Goal: Communication & Community: Ask a question

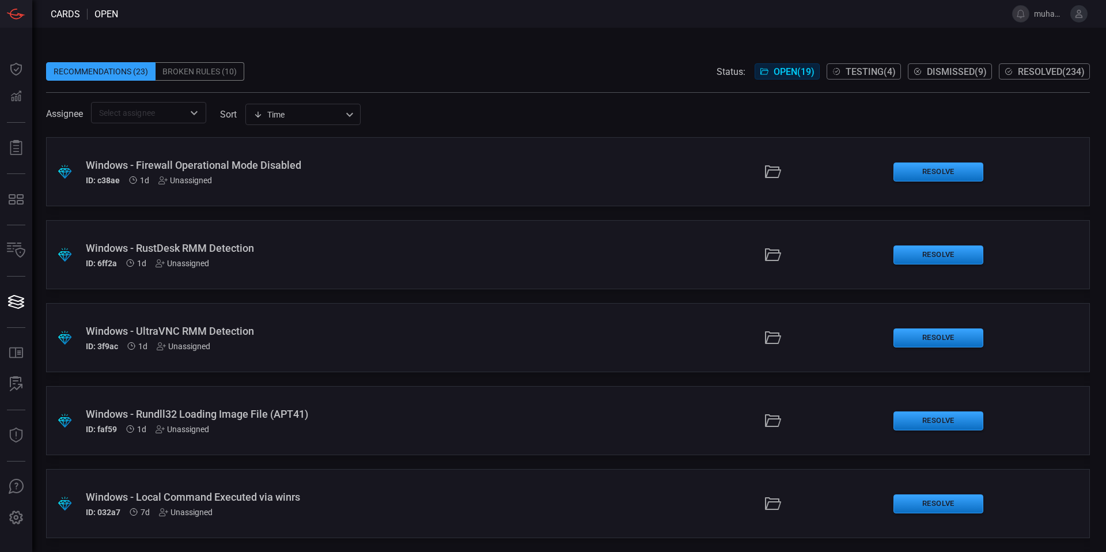
click at [386, 46] on span at bounding box center [568, 53] width 1044 height 17
click at [1084, 19] on button at bounding box center [1079, 13] width 17 height 17
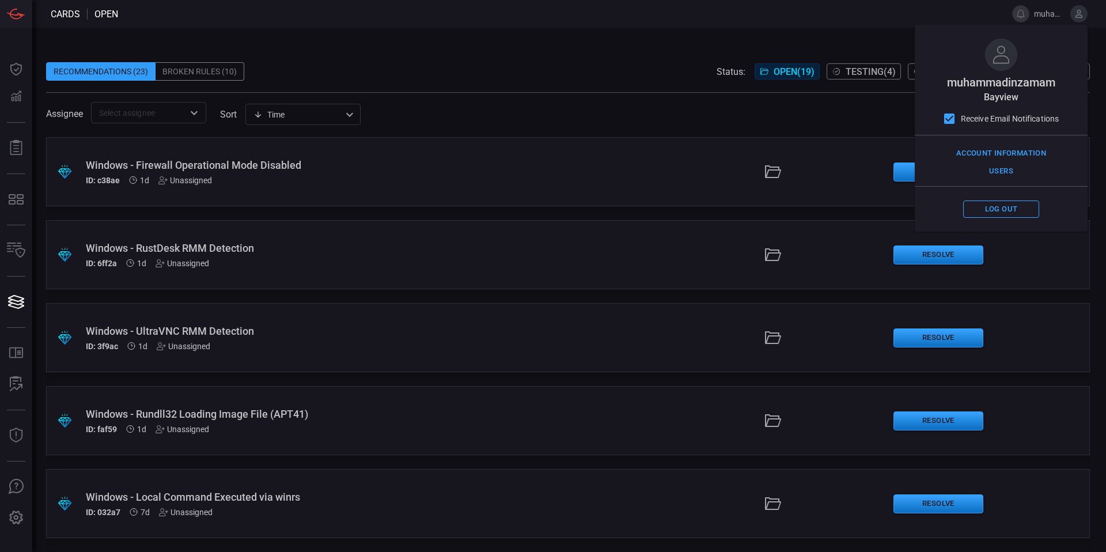
click at [1020, 87] on span "muhammadinzamam" at bounding box center [1001, 82] width 108 height 14
click at [1021, 84] on span "muhammadinzamam" at bounding box center [1001, 82] width 108 height 14
click at [667, 40] on div "Recommendations (23) Broken Rules (10) Status: Open ( 19 ) Testing ( 4 ) Dismis…" at bounding box center [569, 290] width 1074 height 524
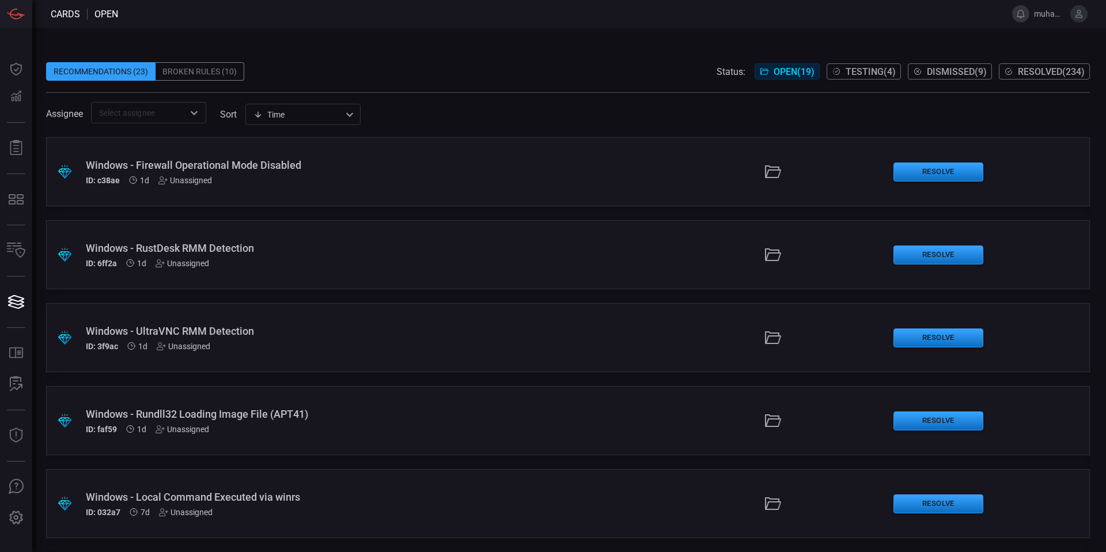
click at [1026, 16] on button at bounding box center [1020, 13] width 17 height 17
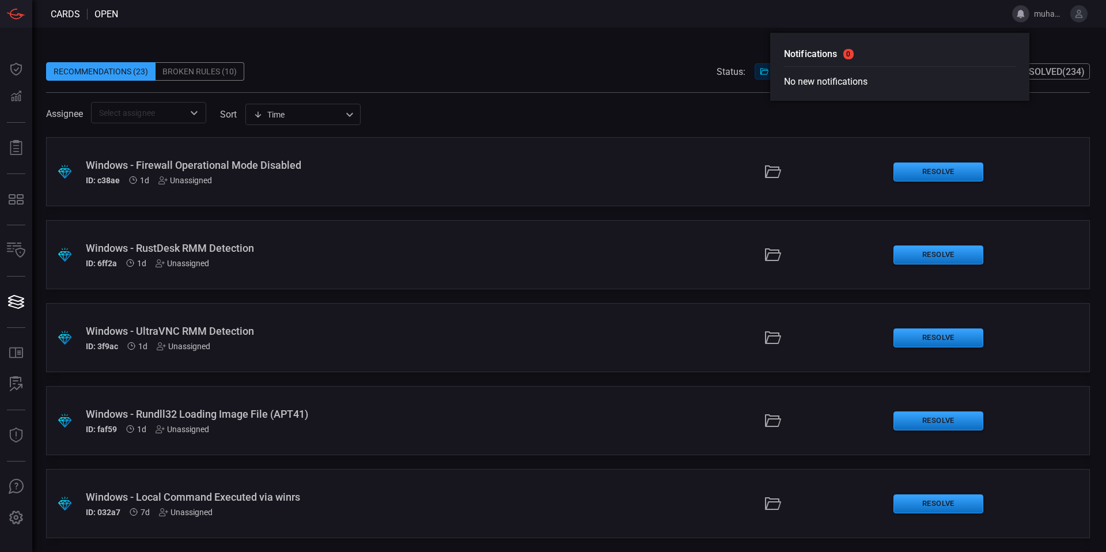
click at [674, 33] on div "Recommendations (23) Broken Rules (10) Status: Open ( 19 ) Testing ( 4 ) Dismis…" at bounding box center [569, 290] width 1074 height 524
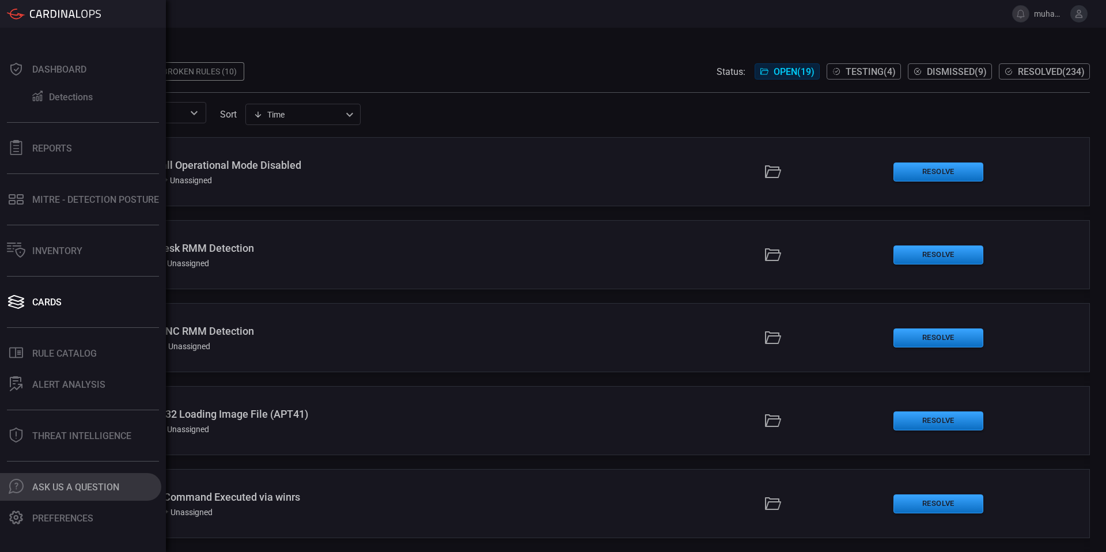
click at [87, 494] on button ".cls-1 { fill: #6d6d74; } .cls-2 { clip-path: url(#clippath); } .cls-3 { fill: …" at bounding box center [80, 487] width 161 height 28
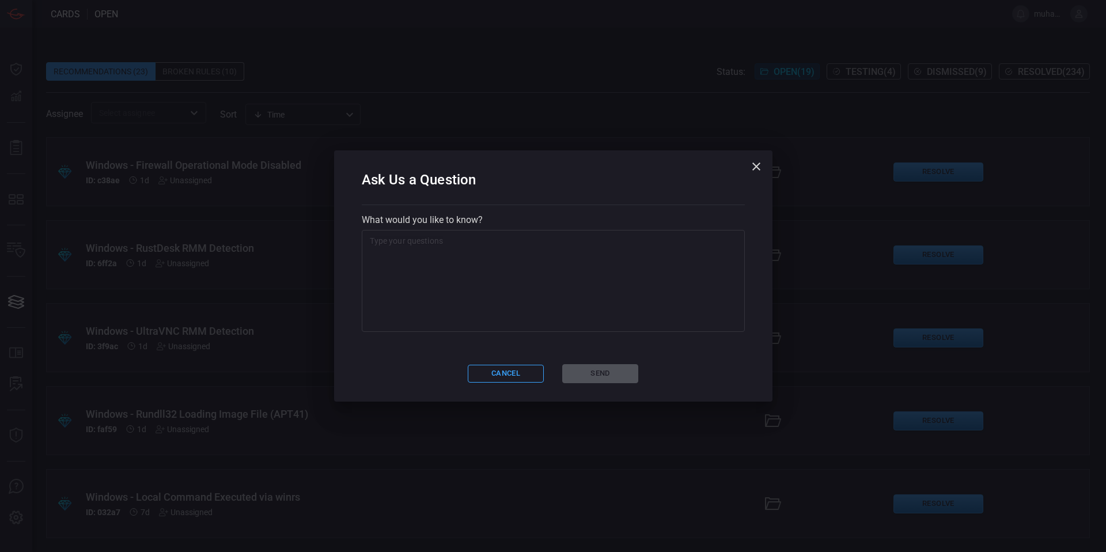
click at [502, 251] on textarea at bounding box center [553, 281] width 367 height 92
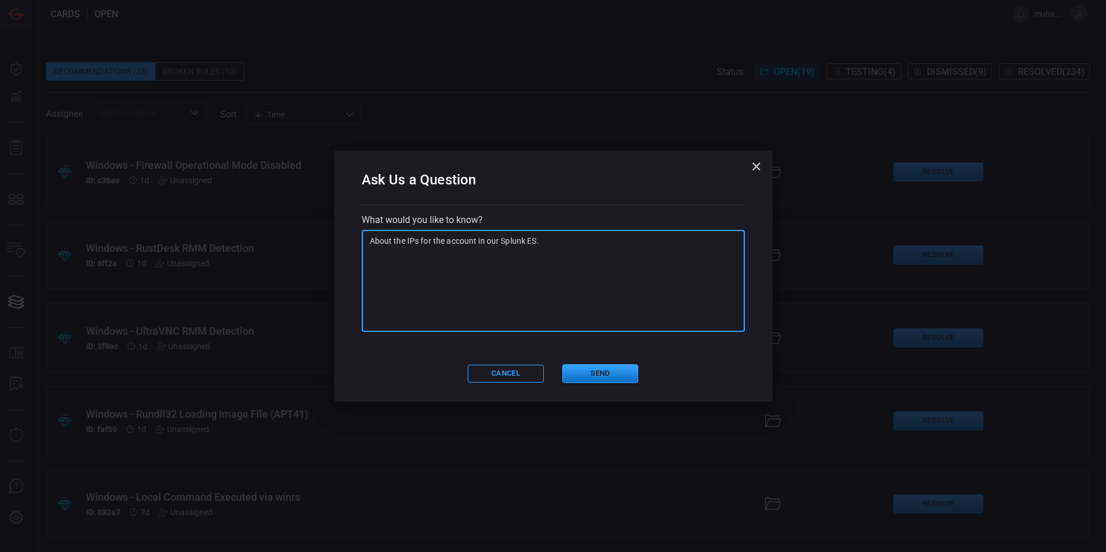
paste textarea "cardinalops_app"
click at [370, 257] on textarea "About the IPs for the account in our Splunk ES. cardinalops_app" at bounding box center [553, 281] width 367 height 92
drag, startPoint x: 371, startPoint y: 241, endPoint x: 343, endPoint y: 240, distance: 27.7
click at [343, 240] on div "Ask Us a Question What would you like to know? About the IPs for the account in…" at bounding box center [553, 275] width 438 height 251
click at [694, 240] on textarea "We would like to know the IPs for the account in our Splunk ES cardinalops_app" at bounding box center [553, 281] width 367 height 92
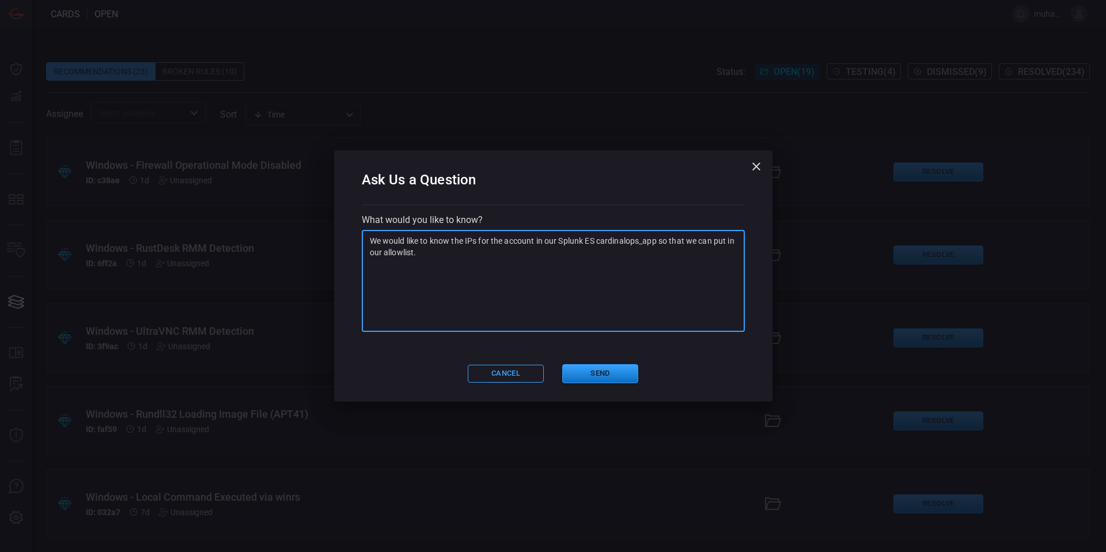
type textarea "We would like to know the IPs for the account in our Splunk ES cardinalops_app …"
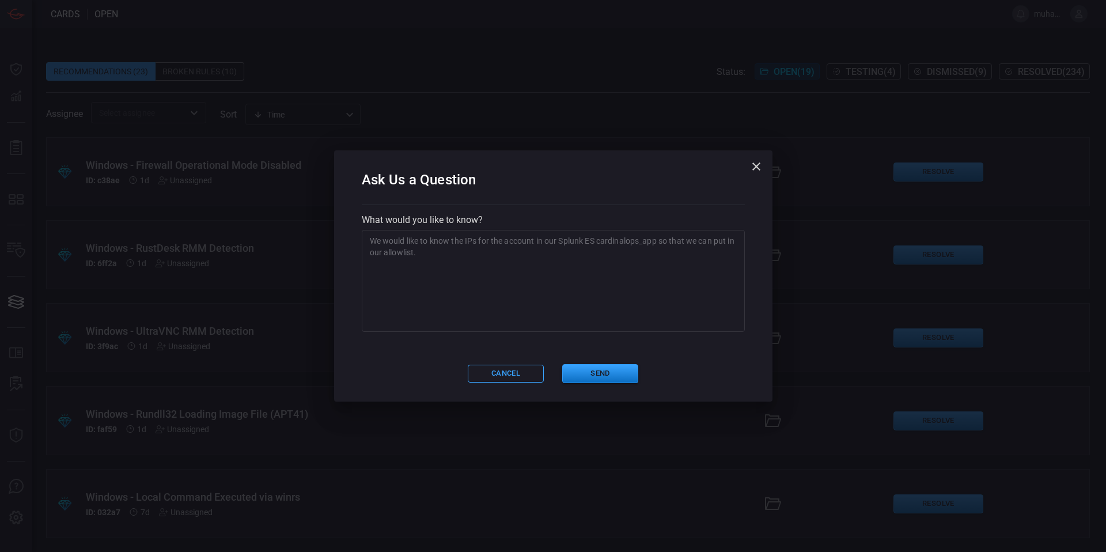
click at [723, 342] on div "Ask Us a Question What would you like to know? We would like to know the IPs fo…" at bounding box center [553, 275] width 438 height 251
click at [656, 274] on textarea "We would like to know the IPs for the account in our Splunk ES cardinalops_app …" at bounding box center [553, 281] width 367 height 92
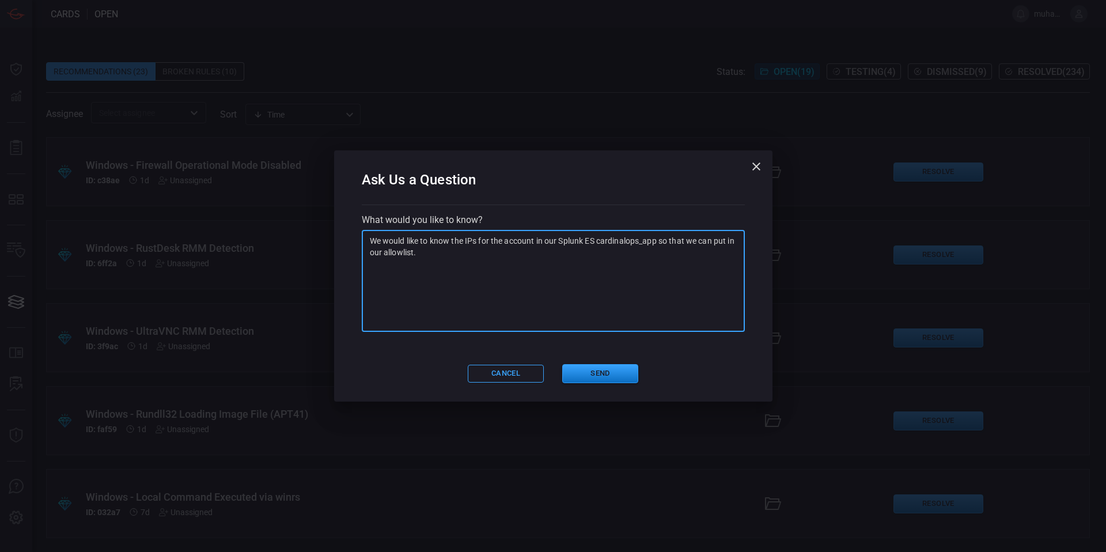
click at [656, 274] on textarea "We would like to know the IPs for the account in our Splunk ES cardinalops_app …" at bounding box center [553, 281] width 367 height 92
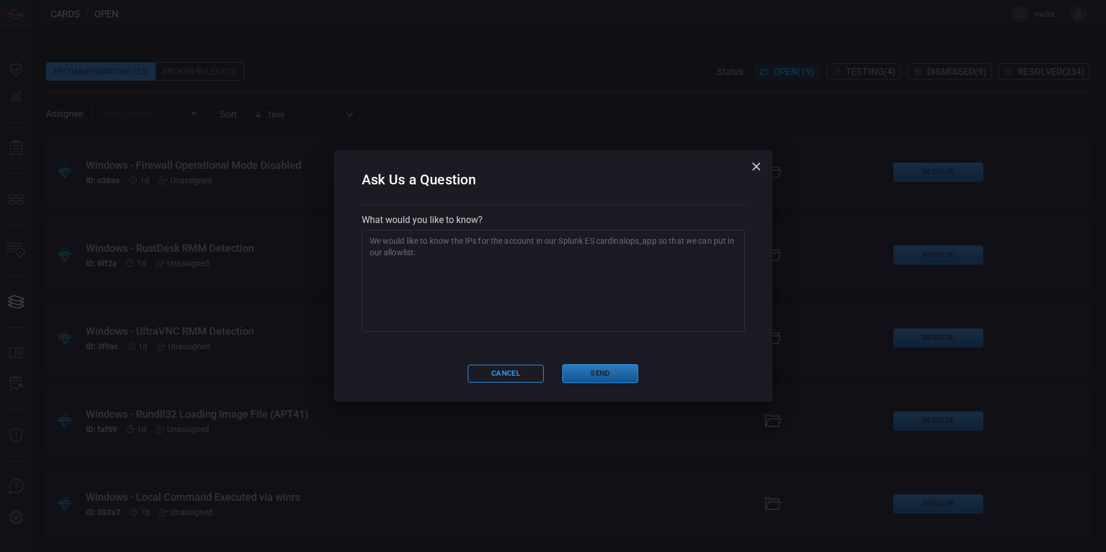
drag, startPoint x: 624, startPoint y: 375, endPoint x: 638, endPoint y: 371, distance: 15.1
click at [624, 375] on button "Send" at bounding box center [600, 373] width 76 height 19
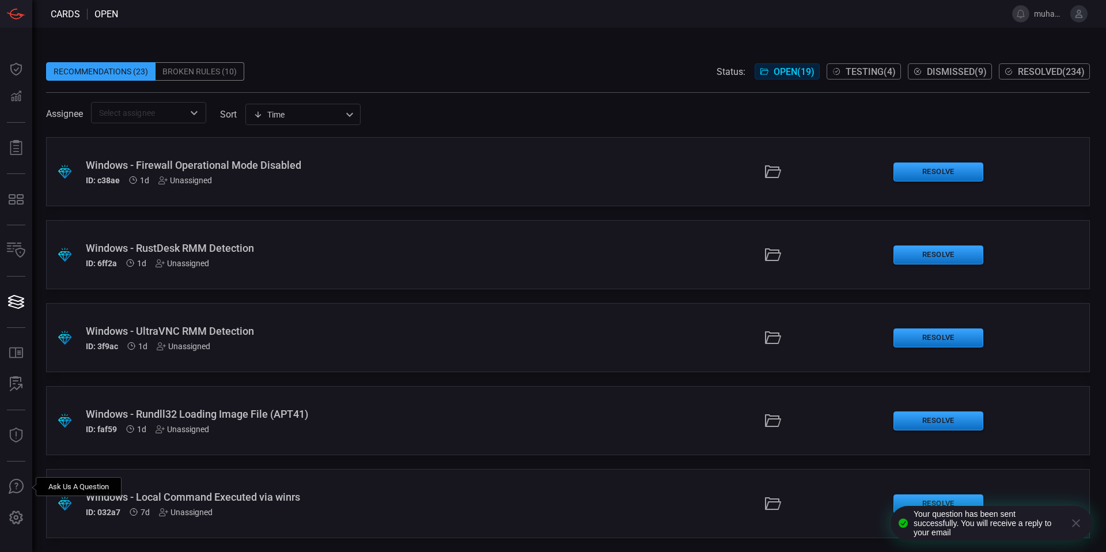
click at [1000, 524] on div "Your question has been sent successfully. You will receive a reply to your email" at bounding box center [988, 523] width 148 height 28
click at [107, 9] on span "open" at bounding box center [106, 14] width 24 height 11
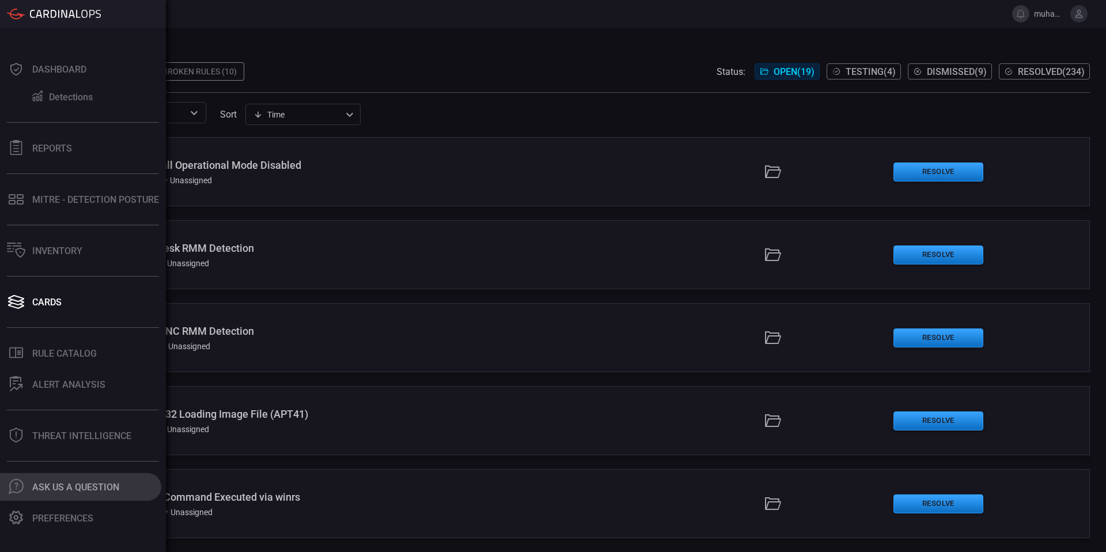
click at [89, 482] on div "Ask Us A Question" at bounding box center [75, 487] width 87 height 11
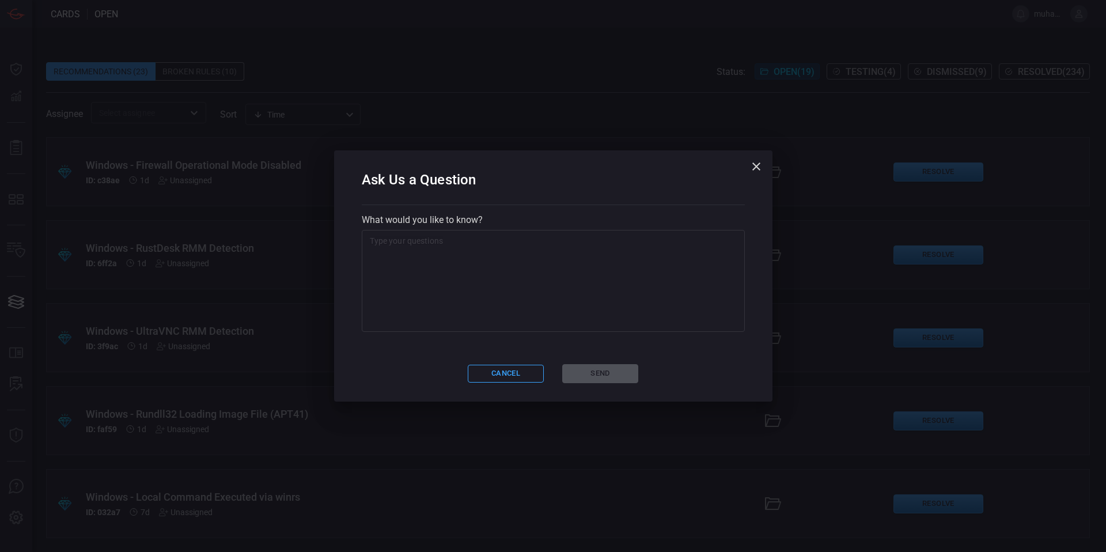
click at [758, 168] on icon "button" at bounding box center [757, 166] width 8 height 8
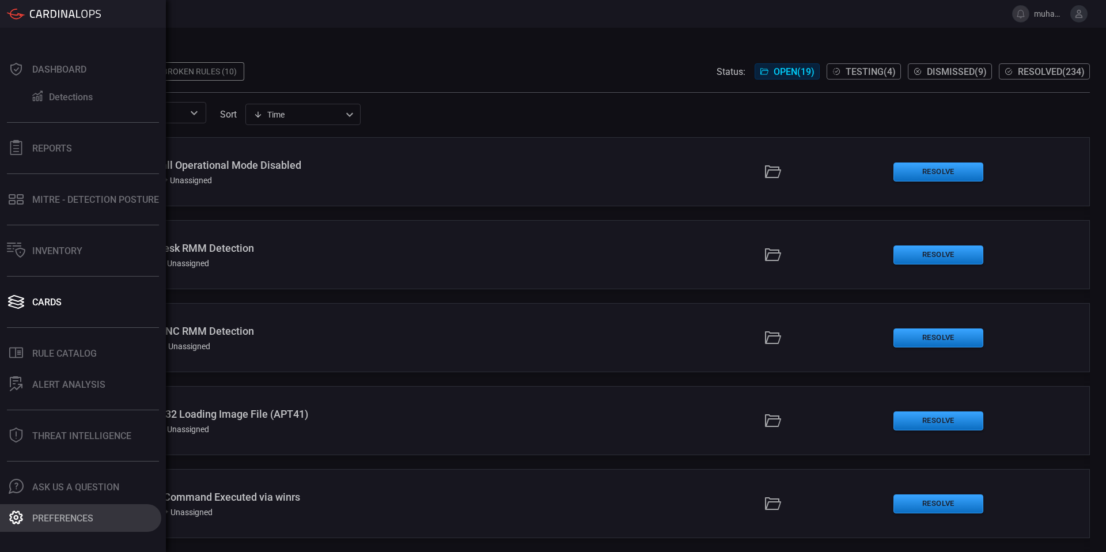
click at [80, 517] on div "Preferences" at bounding box center [62, 518] width 61 height 11
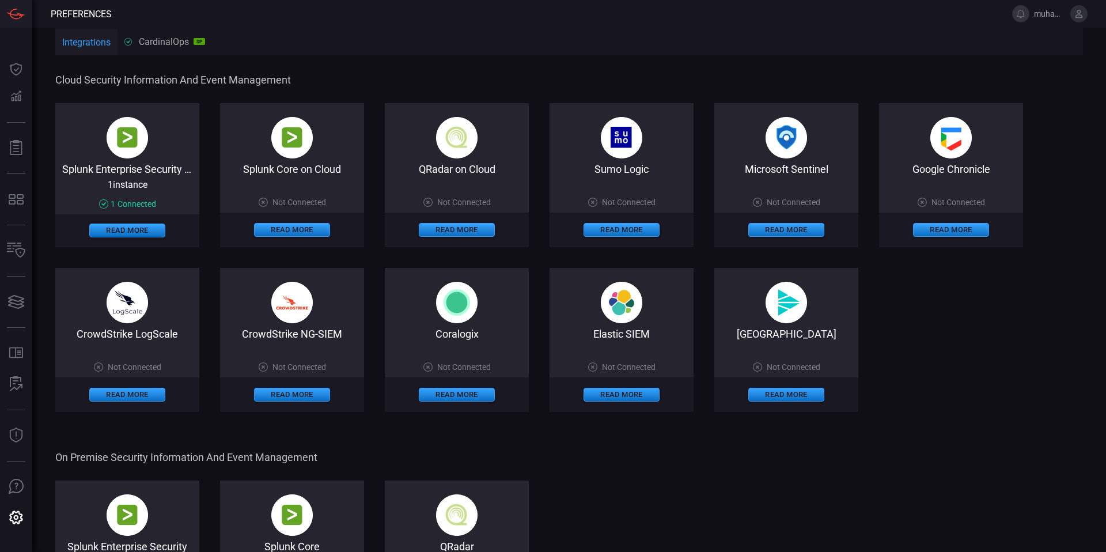
click at [149, 201] on span "Connected" at bounding box center [137, 203] width 39 height 9
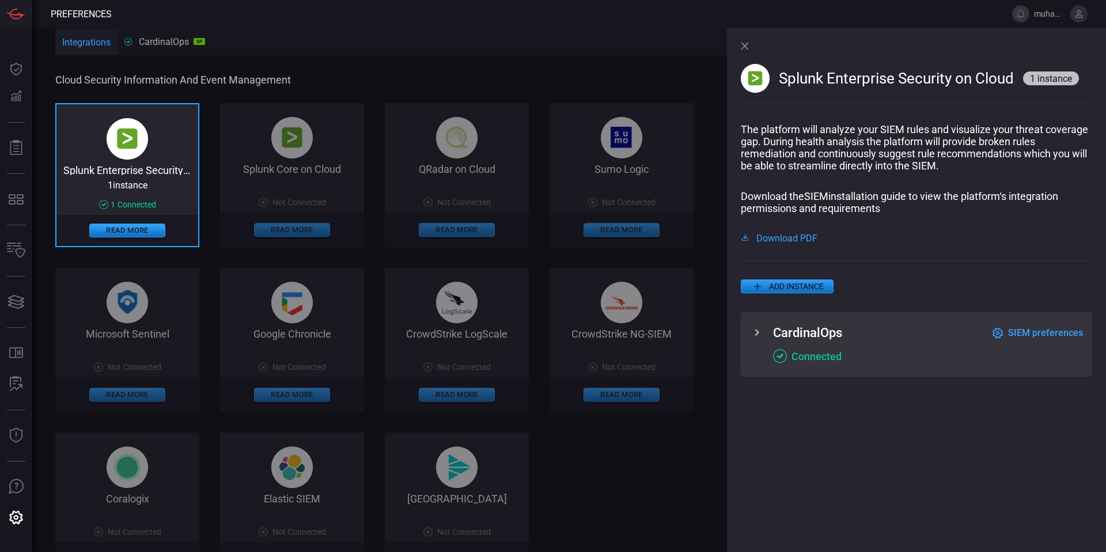
click at [755, 333] on icon at bounding box center [757, 333] width 14 height 14
click at [1039, 334] on span "SIEM preferences" at bounding box center [1045, 332] width 75 height 11
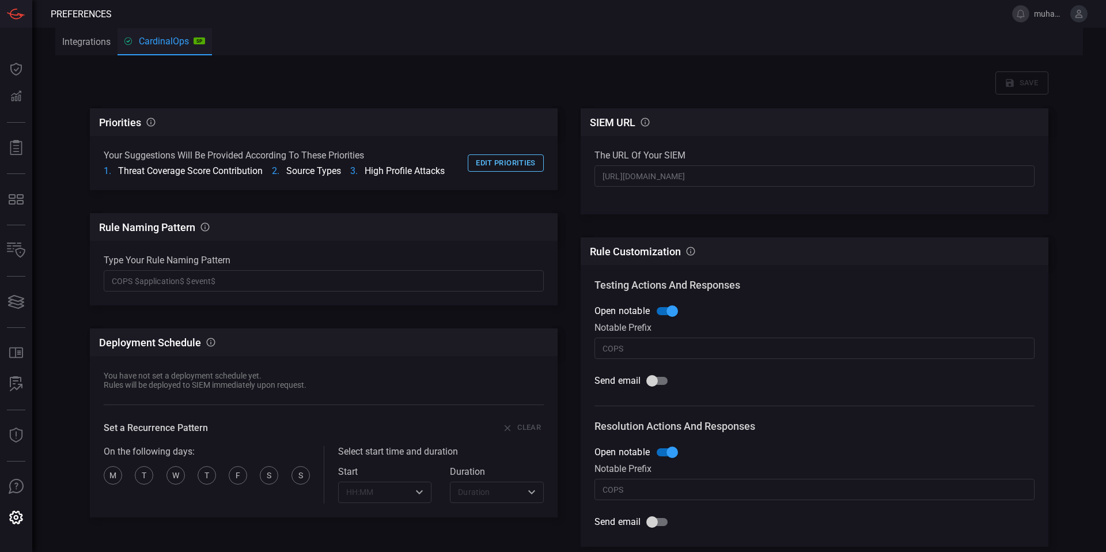
click at [520, 160] on button "Edit priorities" at bounding box center [506, 163] width 76 height 18
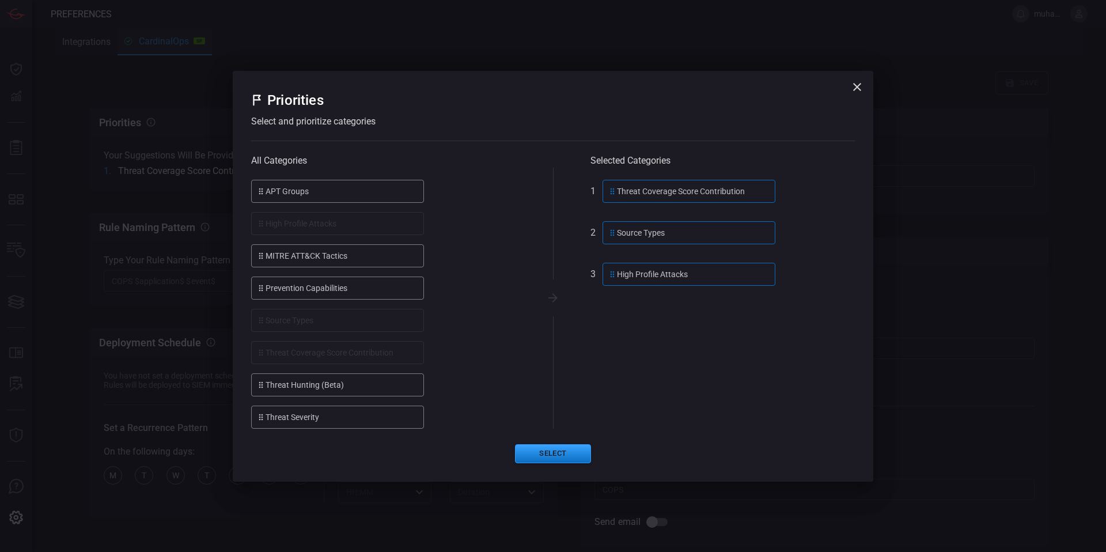
click at [851, 87] on icon "button" at bounding box center [857, 87] width 14 height 14
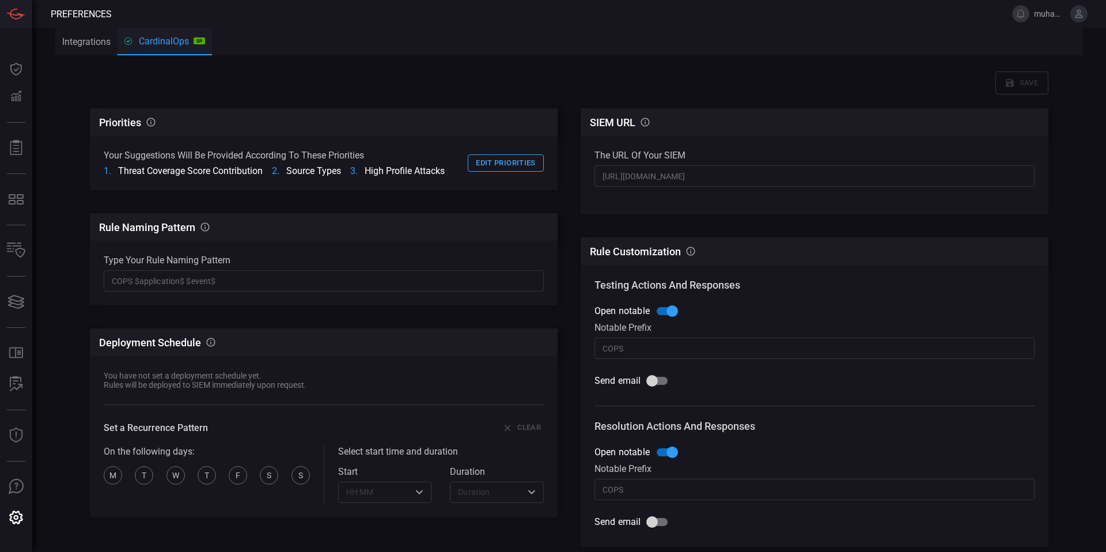
click at [103, 43] on button "Integrations" at bounding box center [86, 42] width 62 height 28
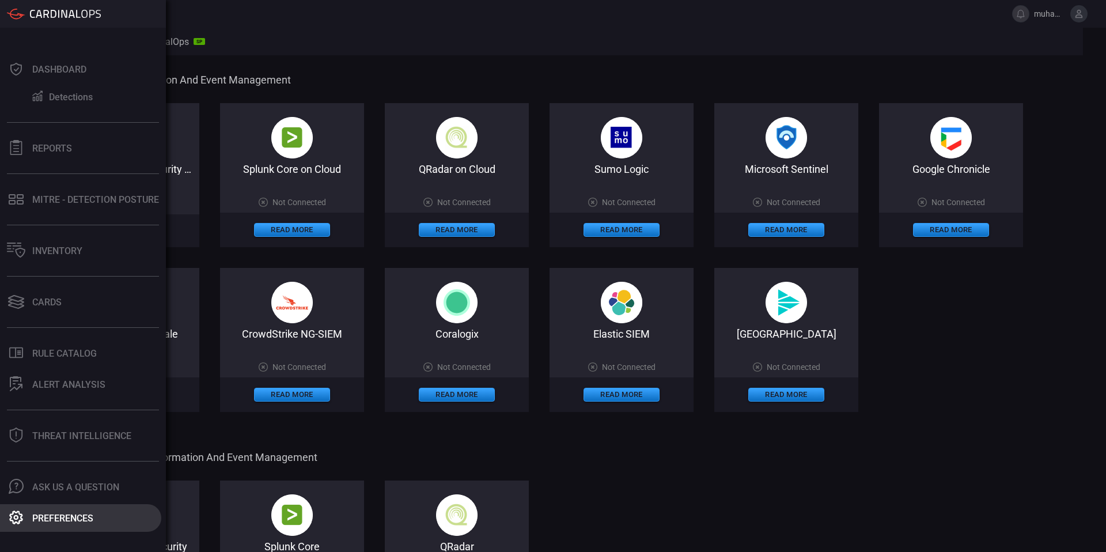
click at [53, 509] on button "Preferences" at bounding box center [80, 518] width 161 height 28
click at [58, 513] on div "Preferences" at bounding box center [62, 518] width 61 height 11
click at [19, 516] on icon at bounding box center [16, 517] width 15 height 15
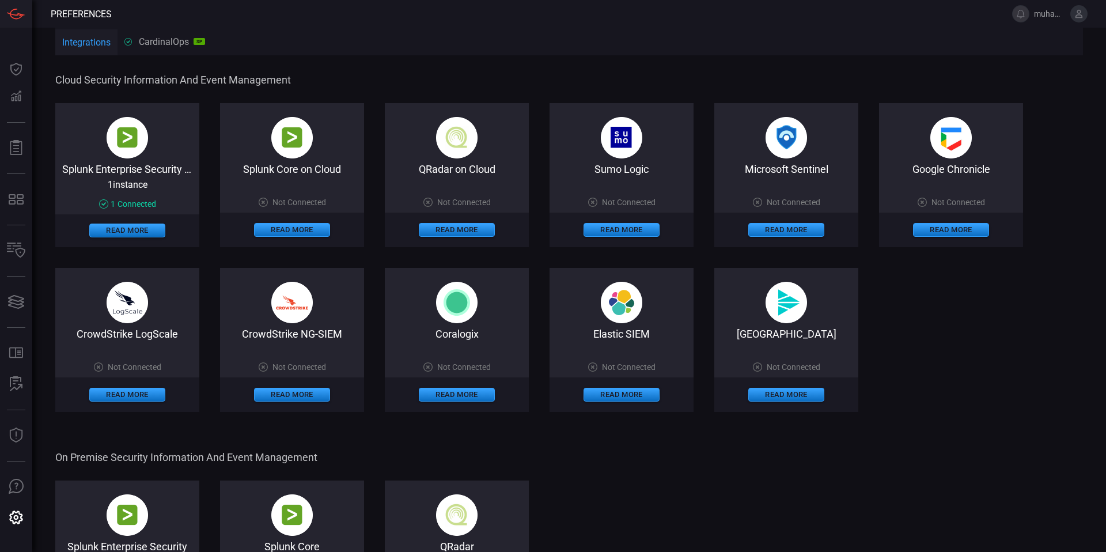
click at [1082, 16] on icon at bounding box center [1079, 14] width 7 height 8
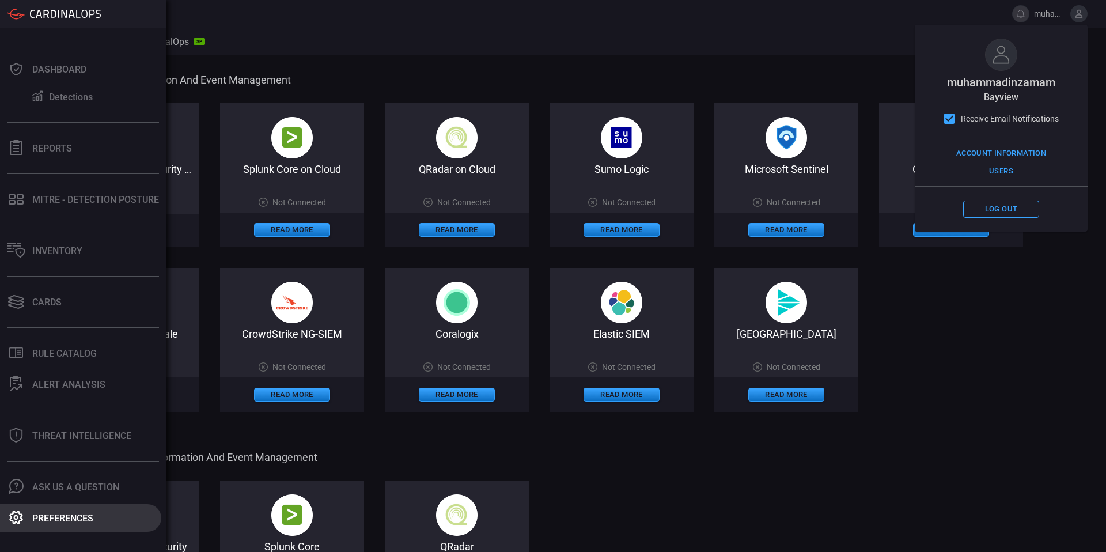
click at [84, 516] on div "Preferences" at bounding box center [62, 518] width 61 height 11
